Goal: Find specific page/section: Find specific page/section

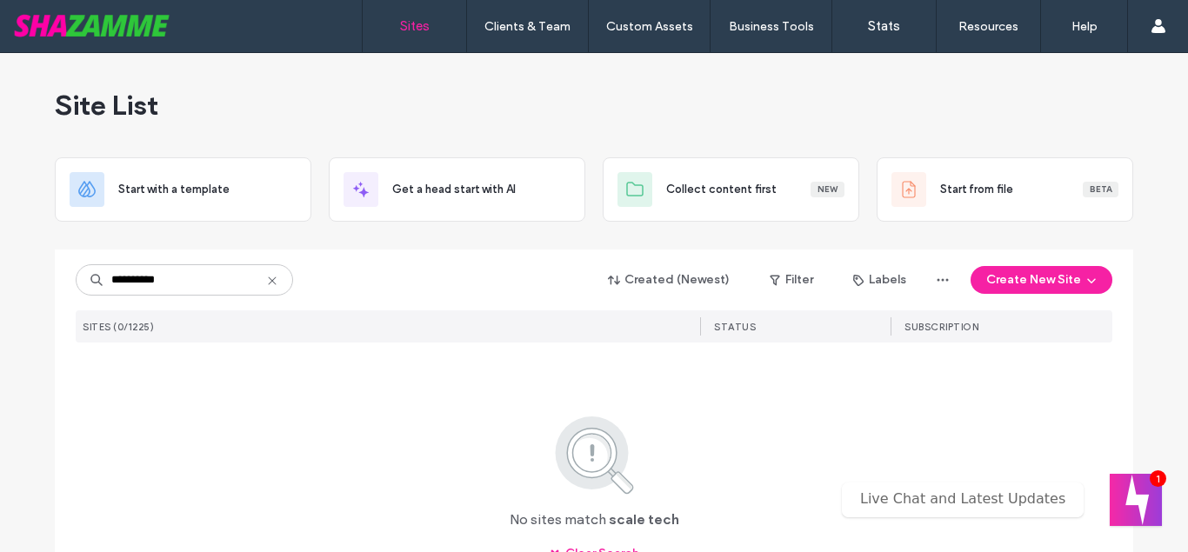
click at [142, 288] on input "**********" at bounding box center [184, 279] width 217 height 31
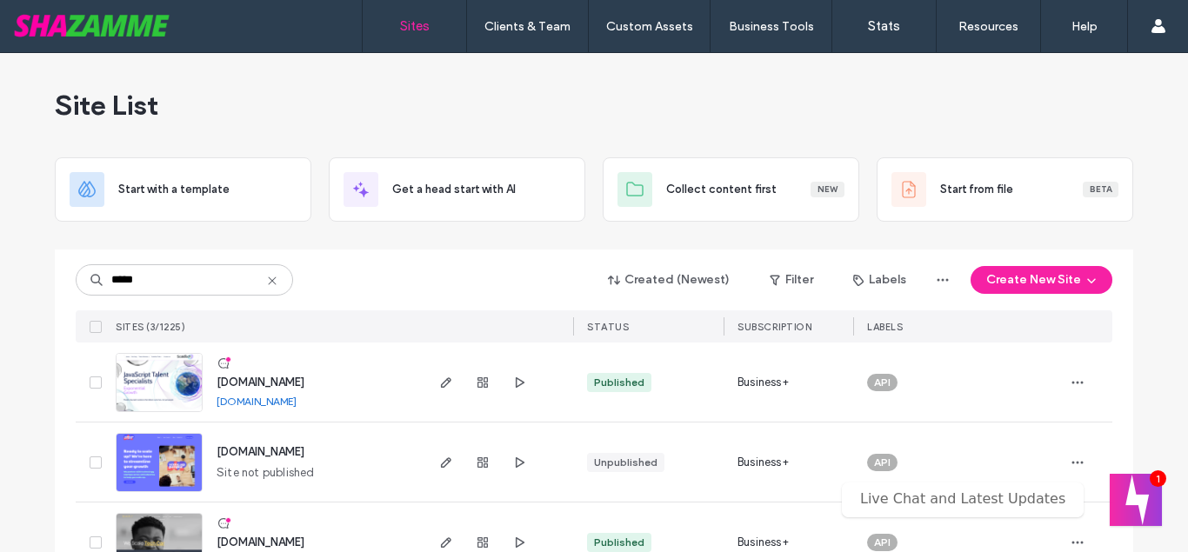
type input "*****"
click at [270, 378] on span "[DOMAIN_NAME]" at bounding box center [261, 382] width 88 height 13
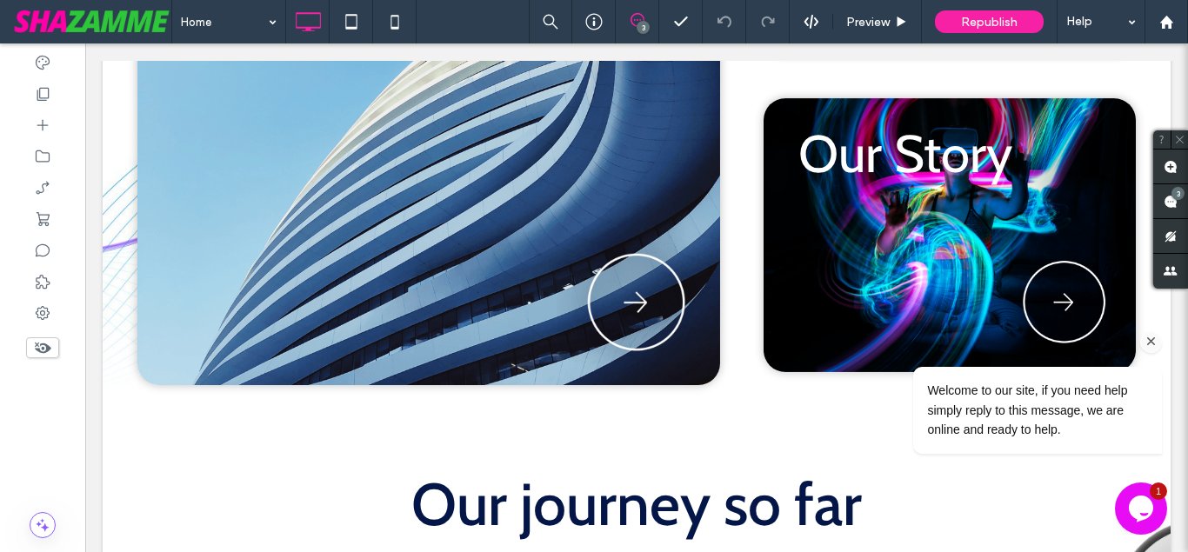
scroll to position [1242, 0]
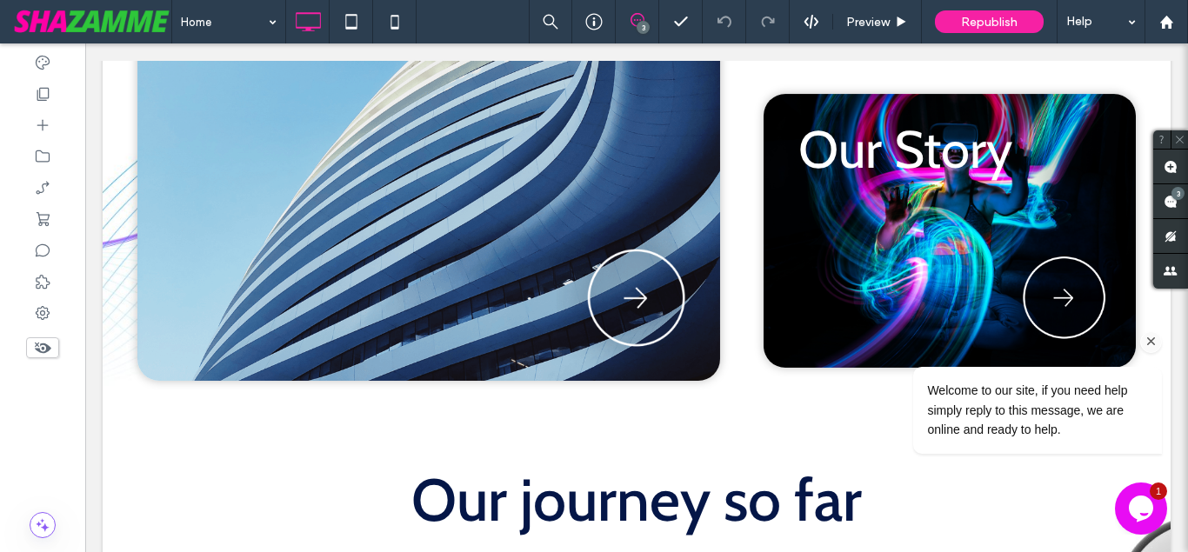
click at [1151, 344] on icon "Chat attention grabber" at bounding box center [1152, 342] width 16 height 16
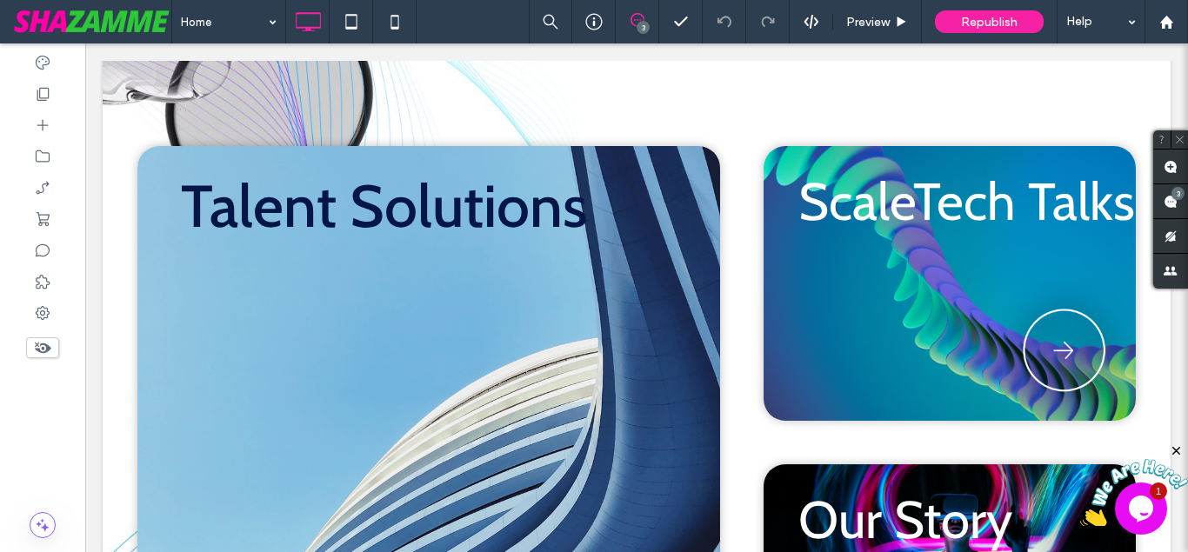
scroll to position [428, 0]
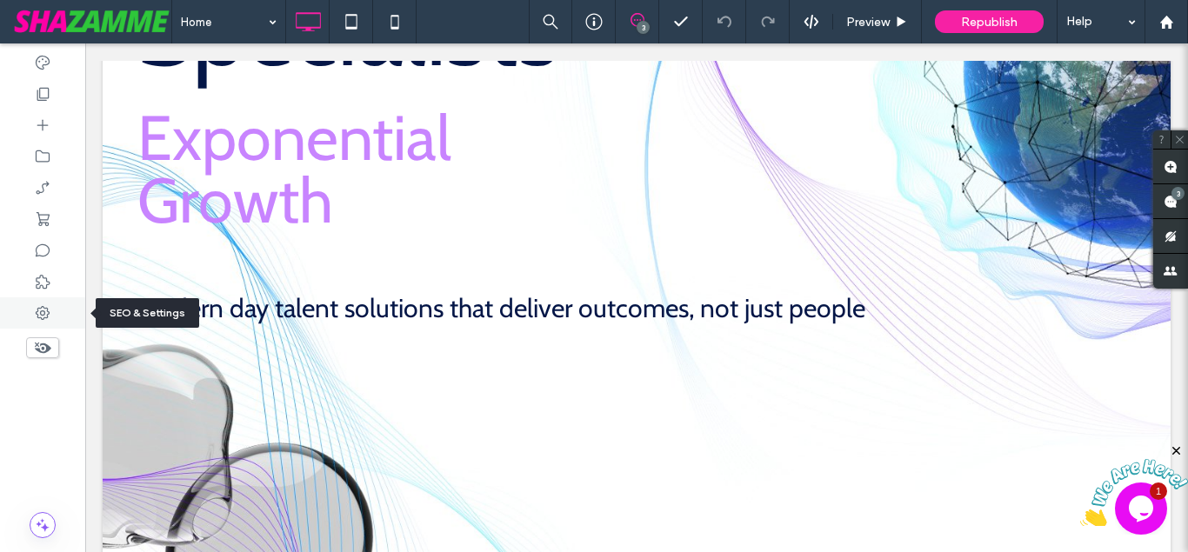
click at [23, 305] on div at bounding box center [42, 313] width 85 height 31
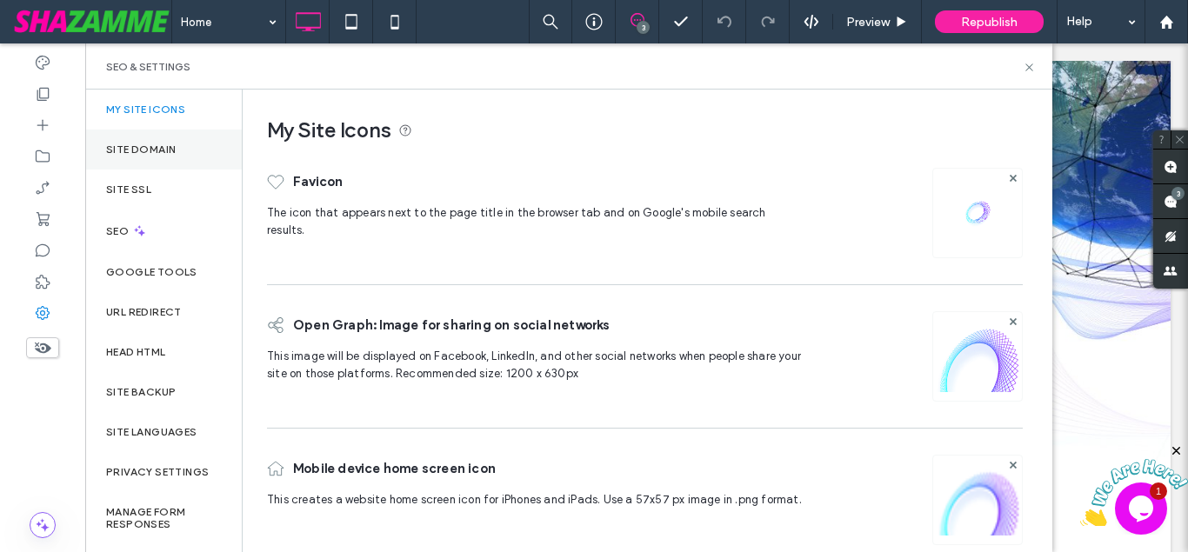
click at [148, 140] on div "Site Domain" at bounding box center [163, 150] width 157 height 40
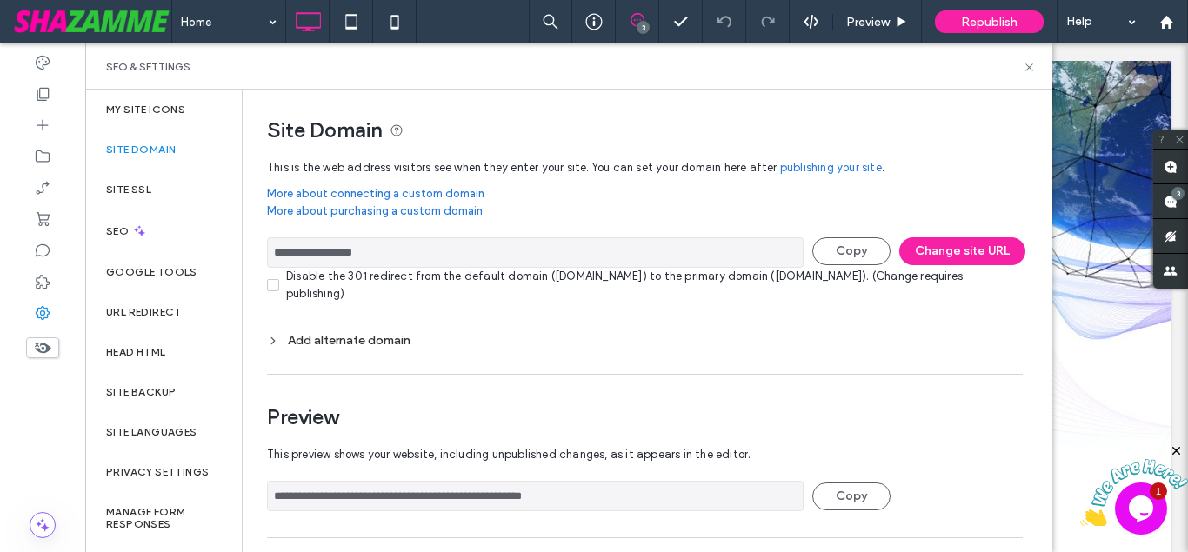
drag, startPoint x: 444, startPoint y: 257, endPoint x: 241, endPoint y: 257, distance: 202.7
click at [267, 257] on input "**********" at bounding box center [535, 252] width 537 height 30
click at [1036, 61] on div "SEO & Settings" at bounding box center [568, 66] width 967 height 46
click at [1033, 64] on use at bounding box center [1029, 67] width 7 height 7
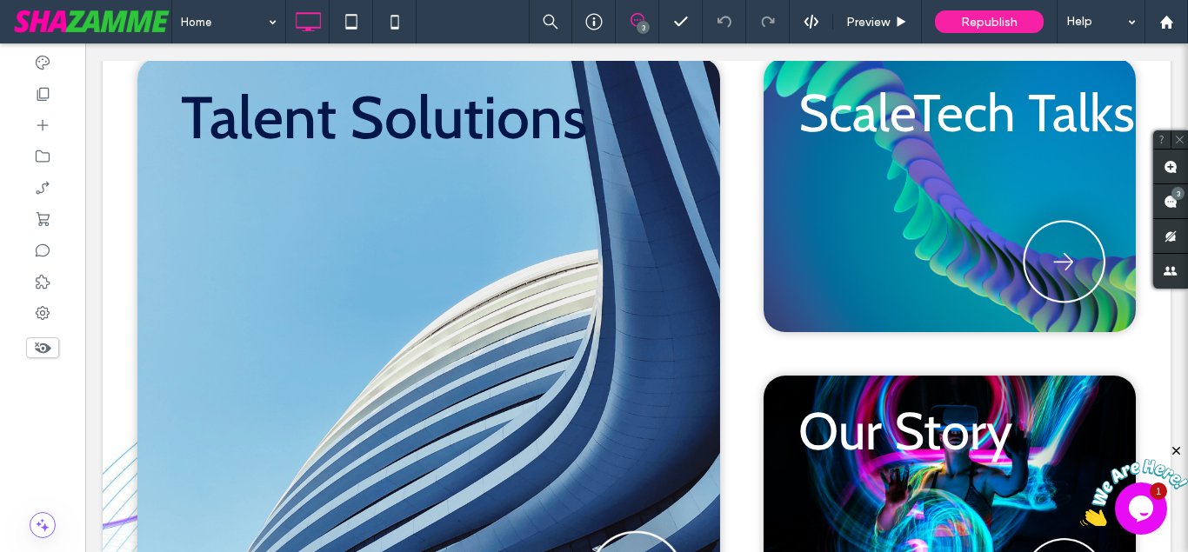
scroll to position [1138, 0]
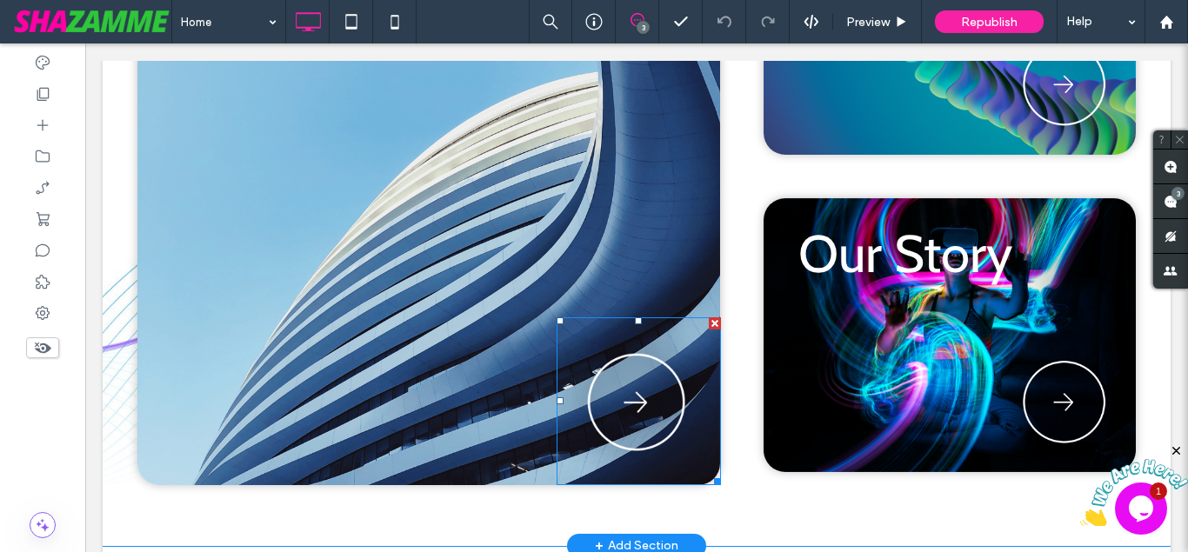
click at [625, 411] on img at bounding box center [639, 402] width 164 height 168
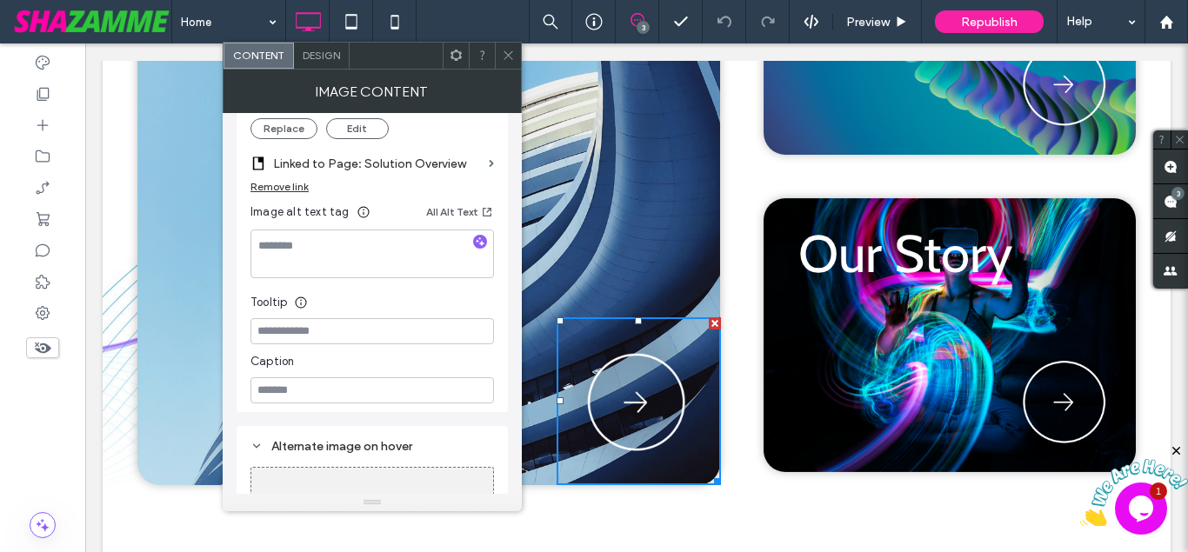
scroll to position [397, 0]
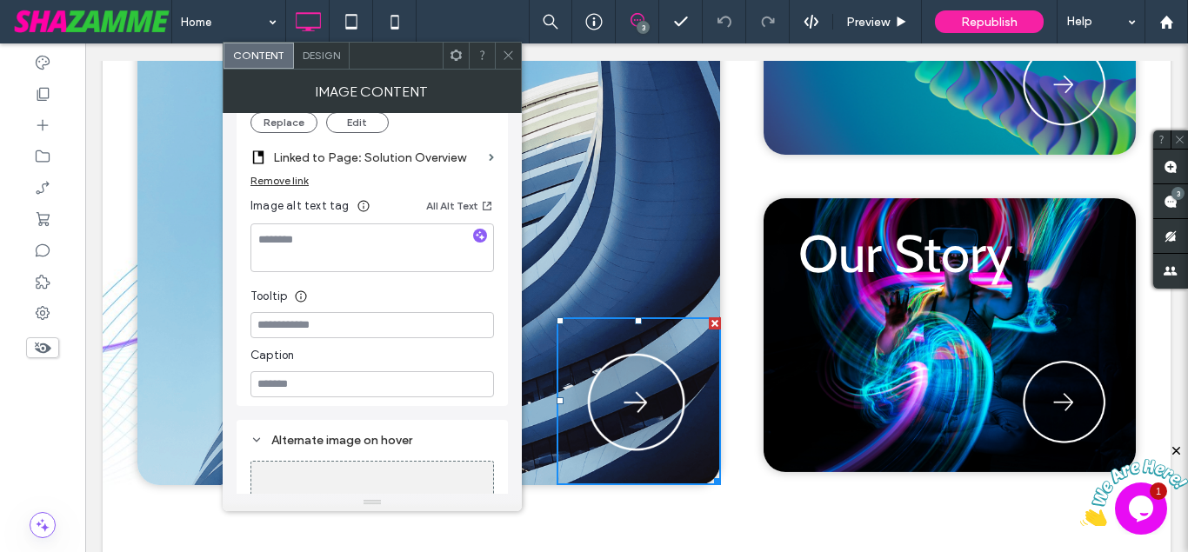
click at [512, 58] on use at bounding box center [508, 55] width 9 height 9
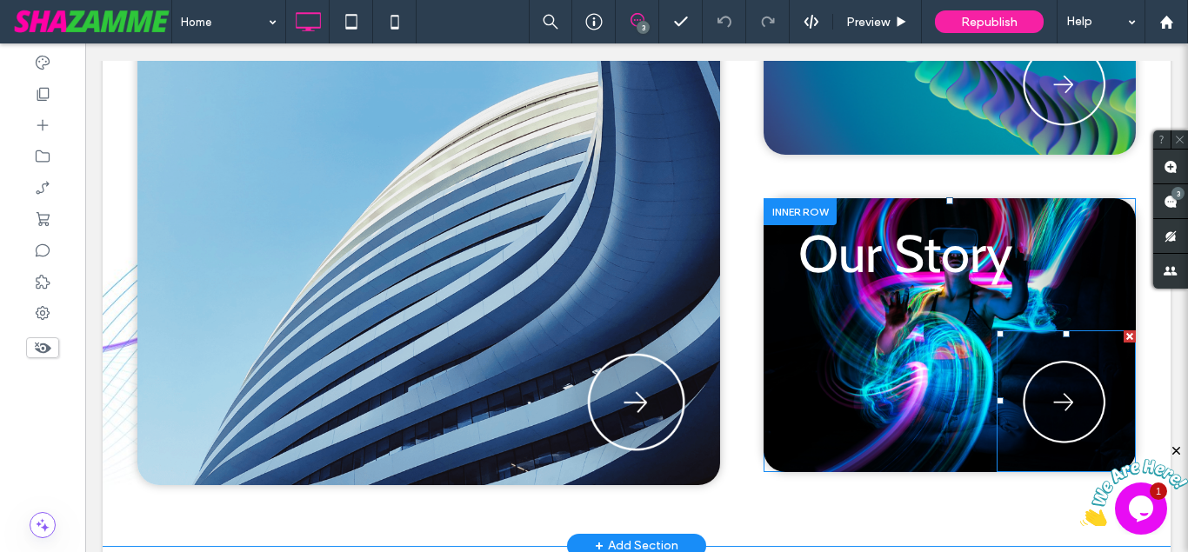
click at [1080, 414] on img at bounding box center [1066, 402] width 139 height 143
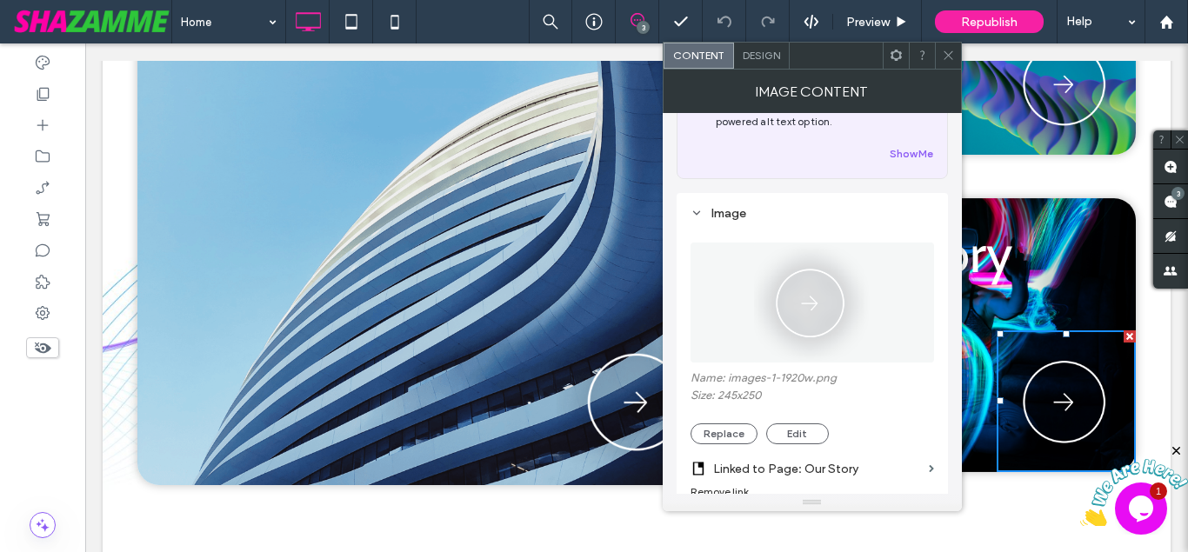
scroll to position [198, 0]
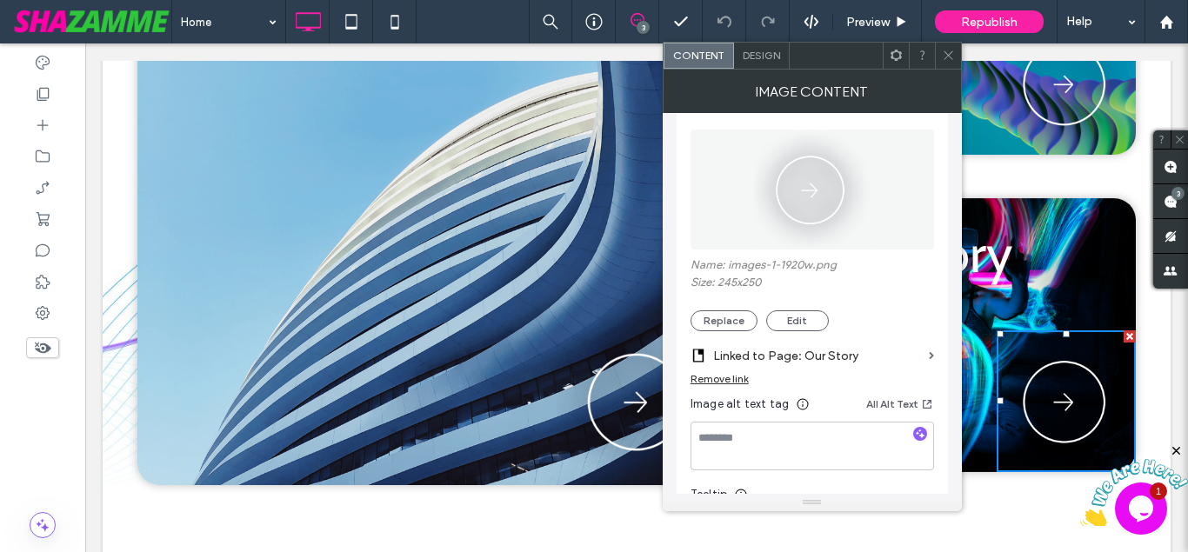
click at [950, 49] on icon at bounding box center [948, 55] width 13 height 13
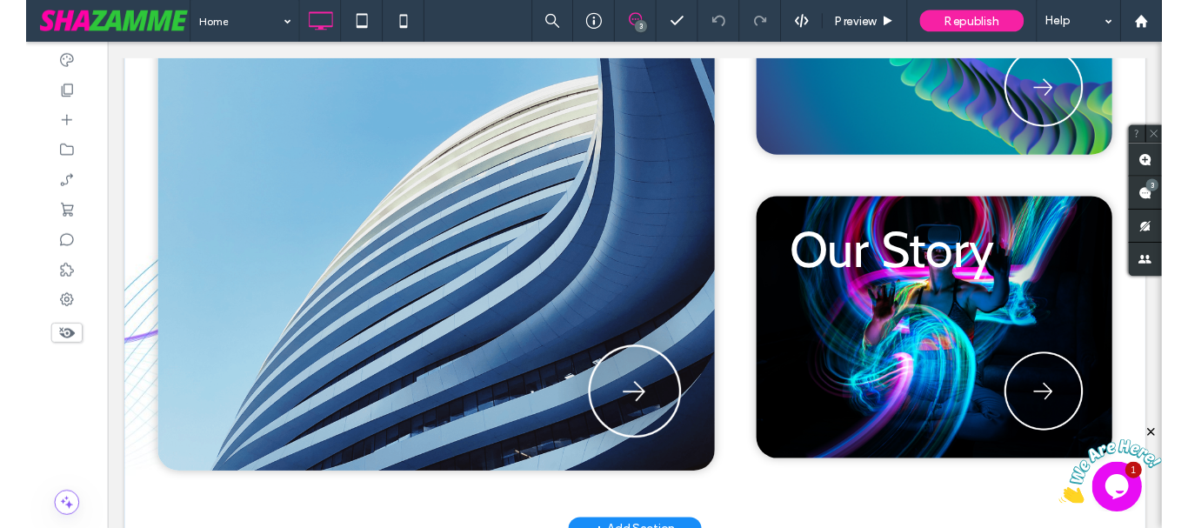
scroll to position [1227, 0]
